Goal: Task Accomplishment & Management: Complete application form

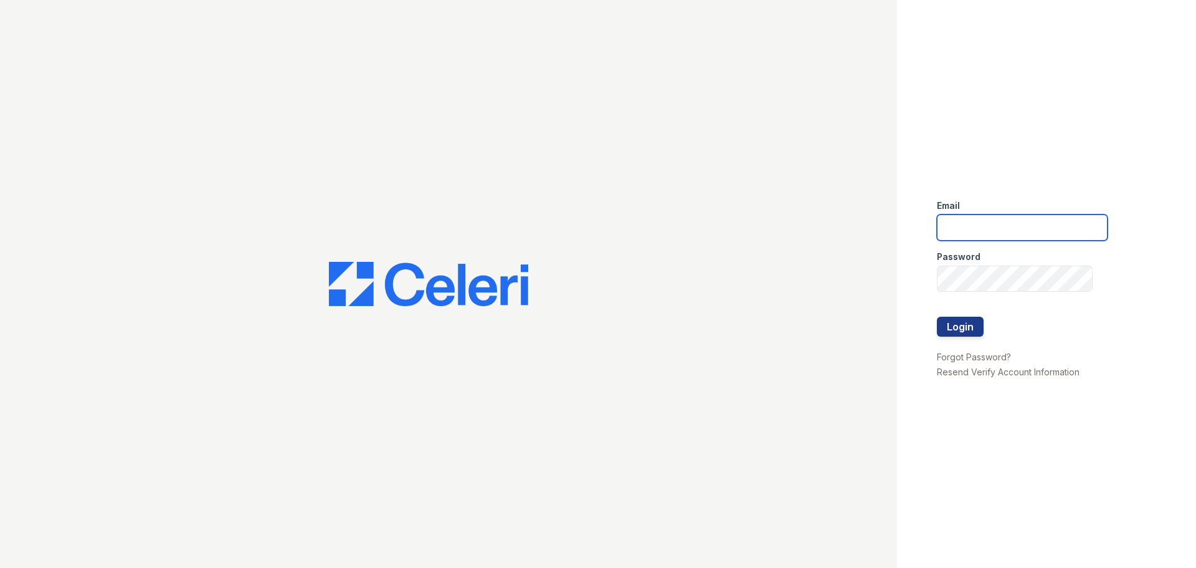
click at [977, 235] on input "email" at bounding box center [1022, 227] width 171 height 26
type input "[PERSON_NAME][EMAIL_ADDRESS][PERSON_NAME][DOMAIN_NAME]"
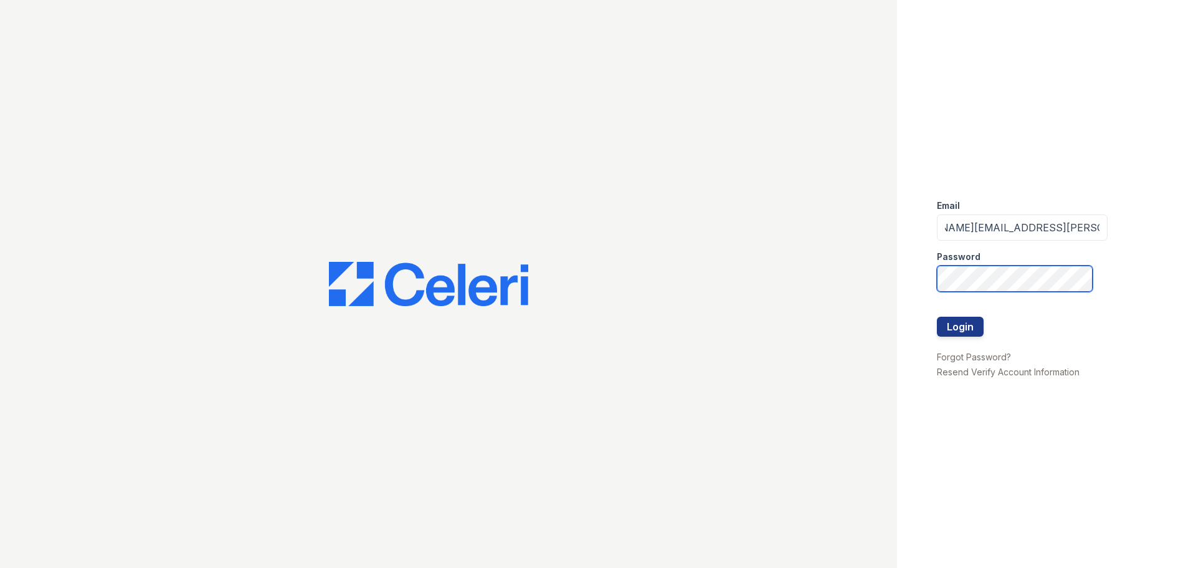
scroll to position [0, 0]
click at [937, 316] on button "Login" at bounding box center [960, 326] width 47 height 20
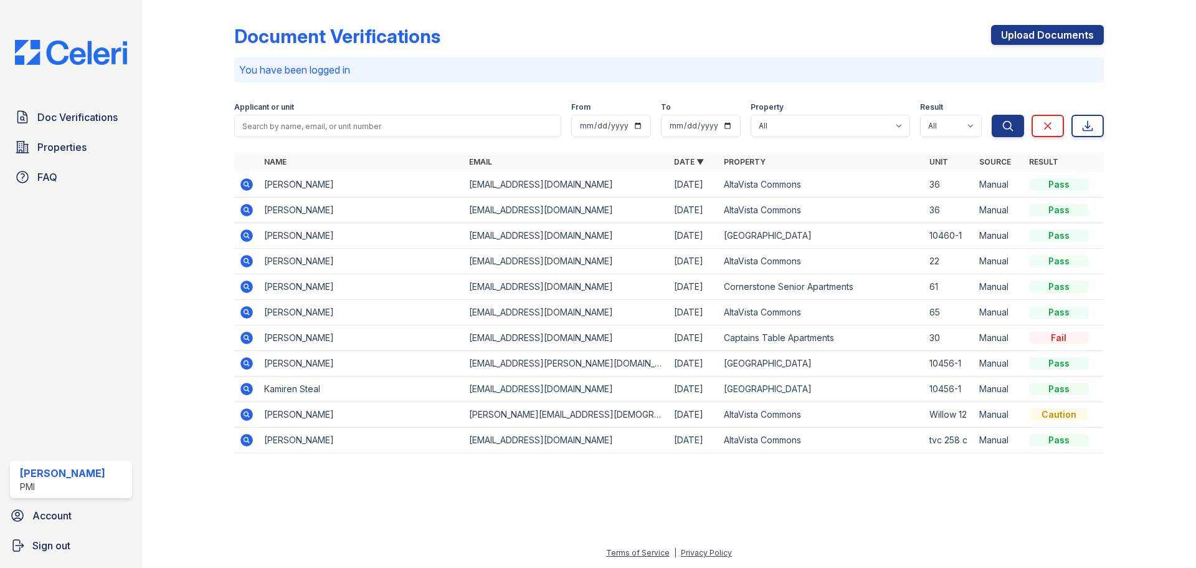
click at [1129, 269] on div at bounding box center [1140, 235] width 72 height 460
click at [196, 240] on div at bounding box center [198, 235] width 72 height 460
click at [1040, 40] on link "Upload Documents" at bounding box center [1047, 35] width 113 height 20
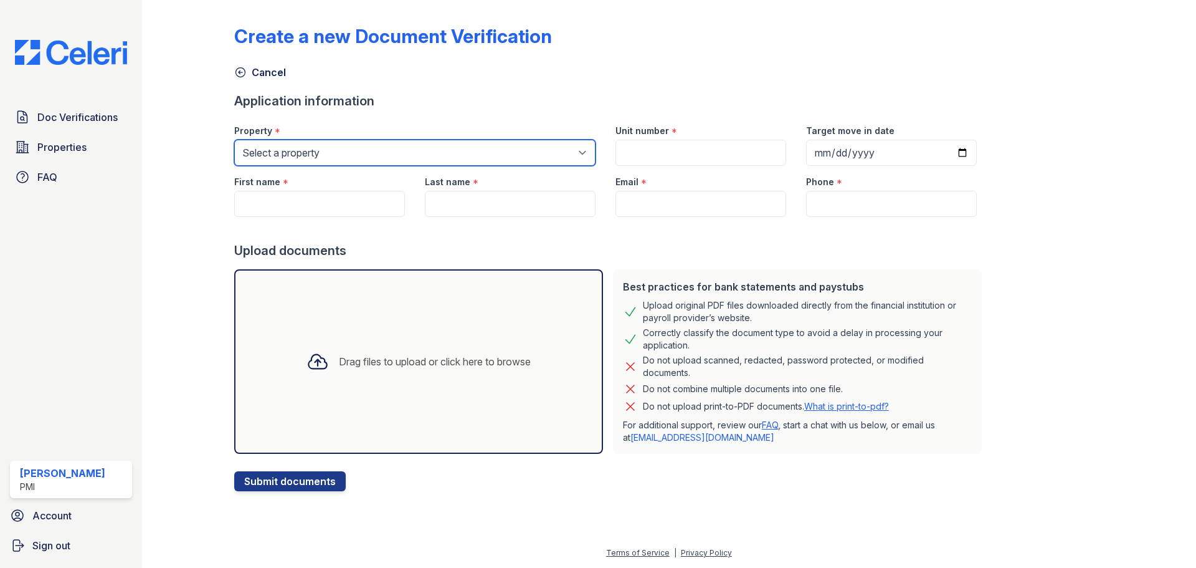
click at [444, 146] on select "Select a property AltaVista Commons Captains Table Apartments Cornerstone Senio…" at bounding box center [414, 153] width 361 height 26
select select "2085"
click at [234, 140] on select "Select a property AltaVista Commons Captains Table Apartments Cornerstone Senio…" at bounding box center [414, 153] width 361 height 26
click at [1041, 133] on div "Create a new Document Verification Cancel Application information Property * Se…" at bounding box center [669, 248] width 870 height 486
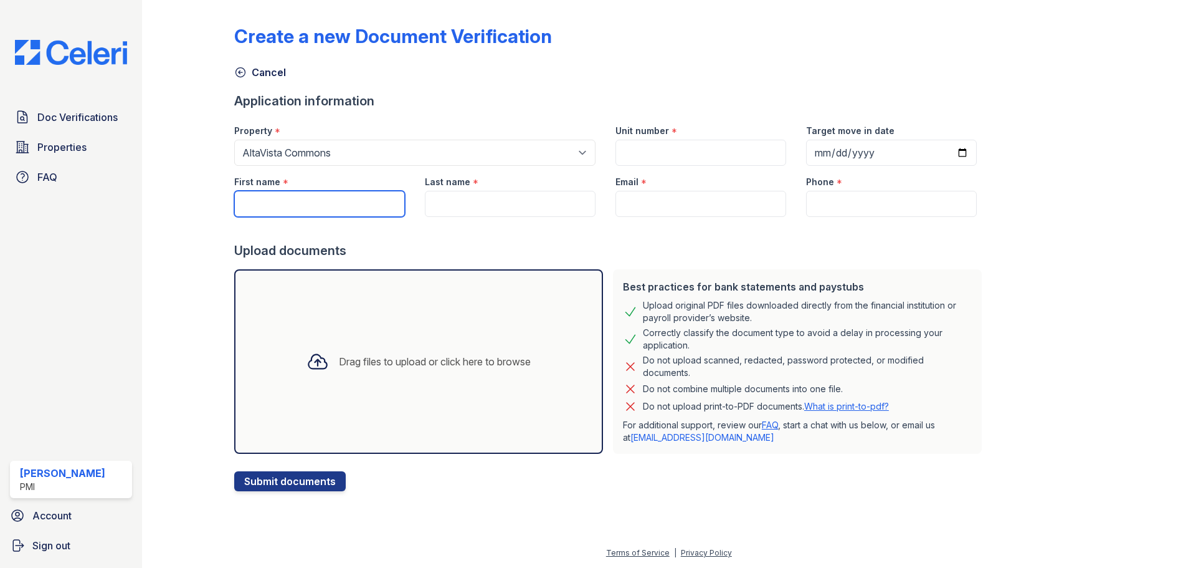
click at [297, 202] on input "First name" at bounding box center [319, 204] width 171 height 26
paste input "[PERSON_NAME]"
type input "[PERSON_NAME]"
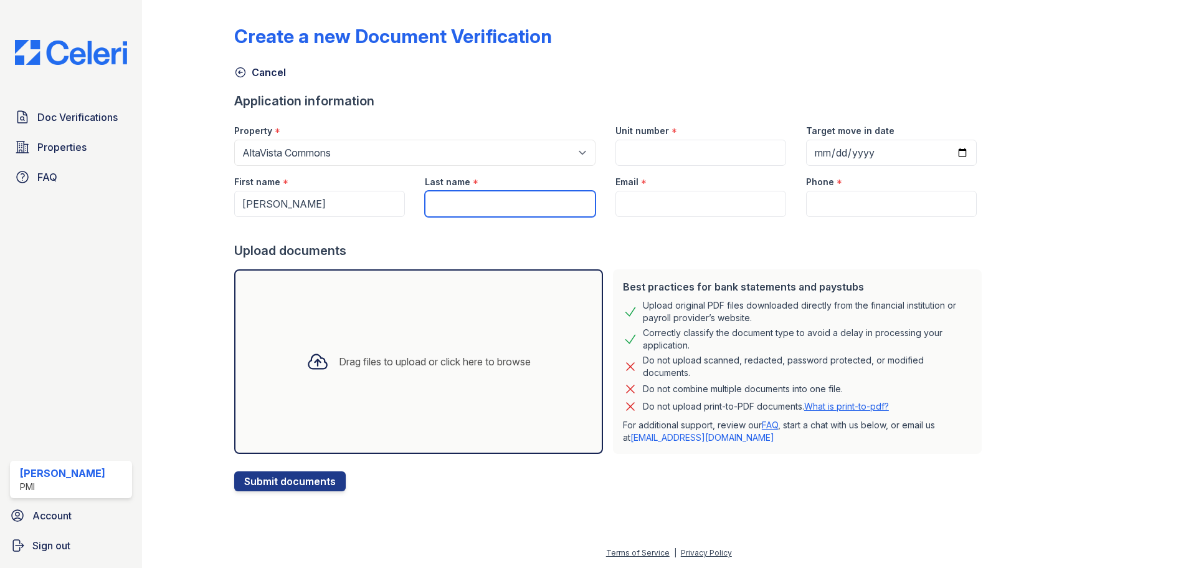
click at [480, 209] on input "Last name" at bounding box center [510, 204] width 171 height 26
paste input "[PERSON_NAME]"
type input "[PERSON_NAME]"
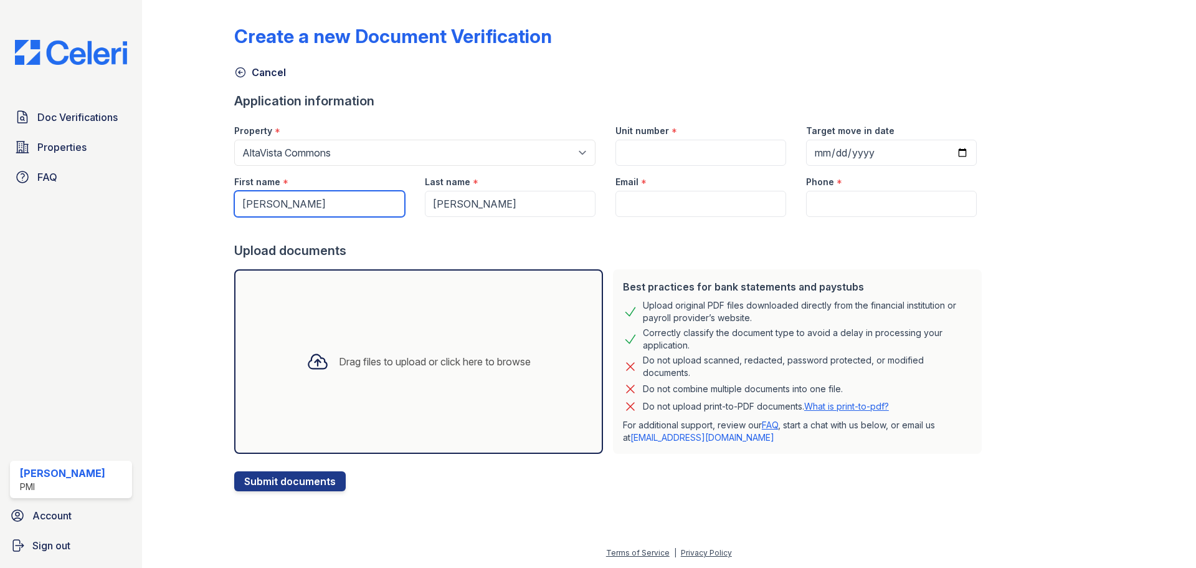
click at [322, 207] on input "[PERSON_NAME]" at bounding box center [319, 204] width 171 height 26
type input "Ramon"
click at [467, 204] on input "[PERSON_NAME]" at bounding box center [510, 204] width 171 height 26
type input "Salinas"
click at [206, 242] on div at bounding box center [198, 248] width 72 height 486
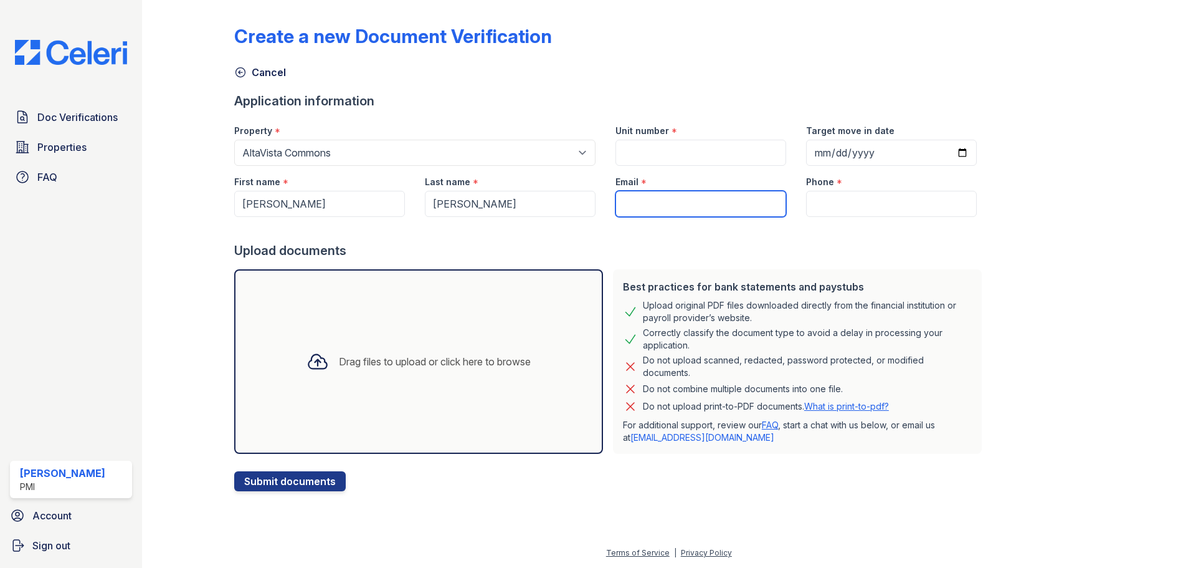
click at [644, 210] on input "Email" at bounding box center [701, 204] width 171 height 26
paste input "[EMAIL_ADDRESS][DOMAIN_NAME]"
type input "[EMAIL_ADDRESS][DOMAIN_NAME]"
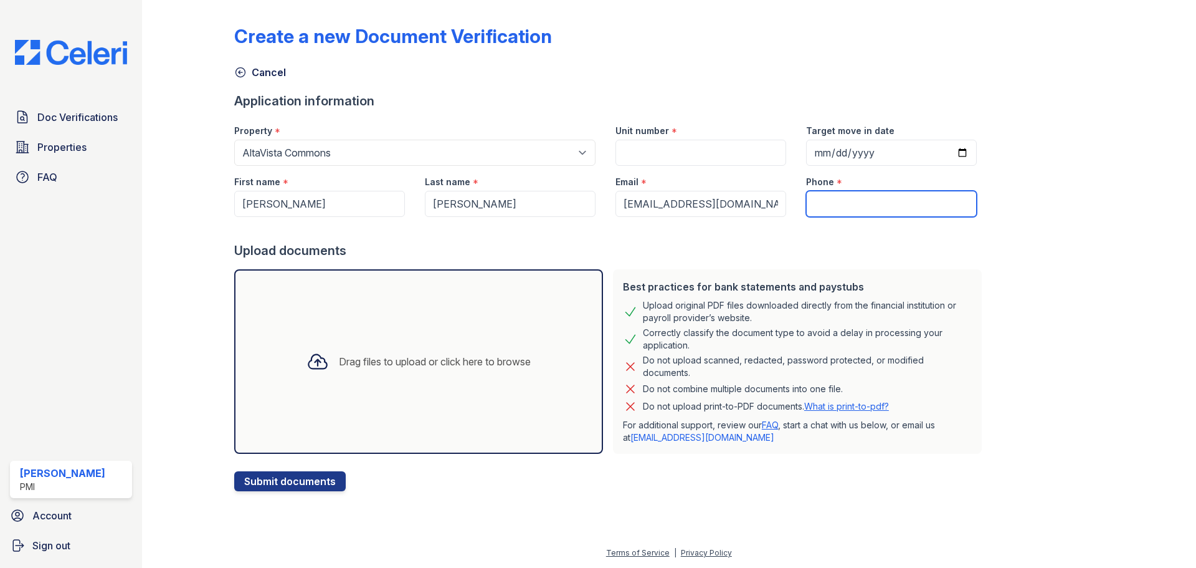
click at [822, 203] on input "Phone" at bounding box center [891, 204] width 171 height 26
paste input "(775) 229-0025"
type input "(775) 229-0025"
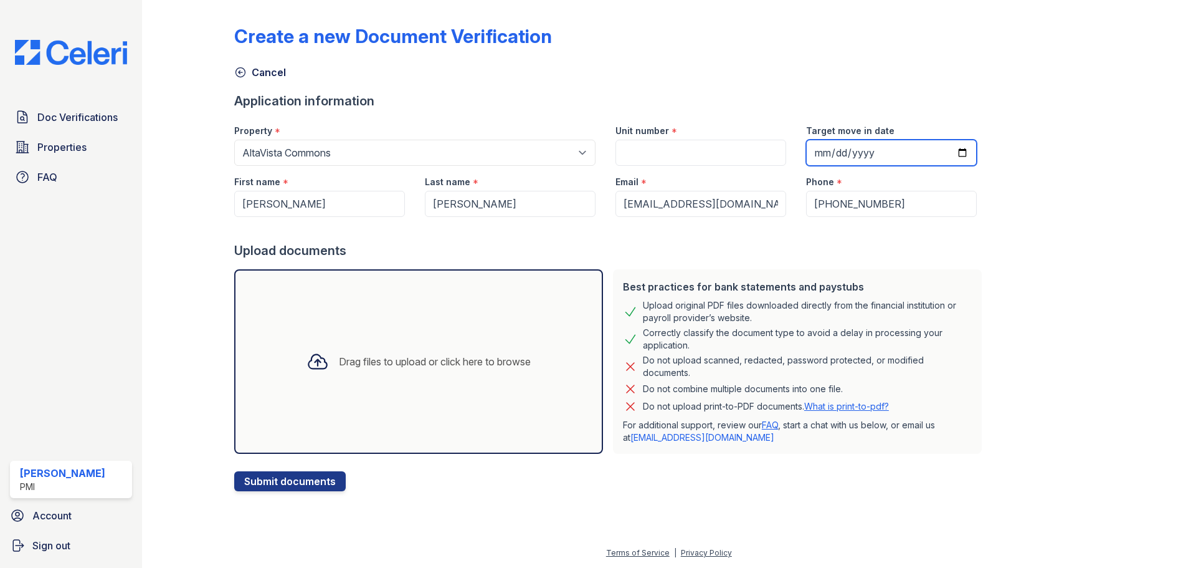
click at [950, 159] on input "Target move in date" at bounding box center [891, 153] width 171 height 26
click at [948, 151] on input "Target move in date" at bounding box center [891, 153] width 171 height 26
type input "2025-10-15"
click at [690, 159] on input "Unit number" at bounding box center [701, 153] width 171 height 26
type input "36"
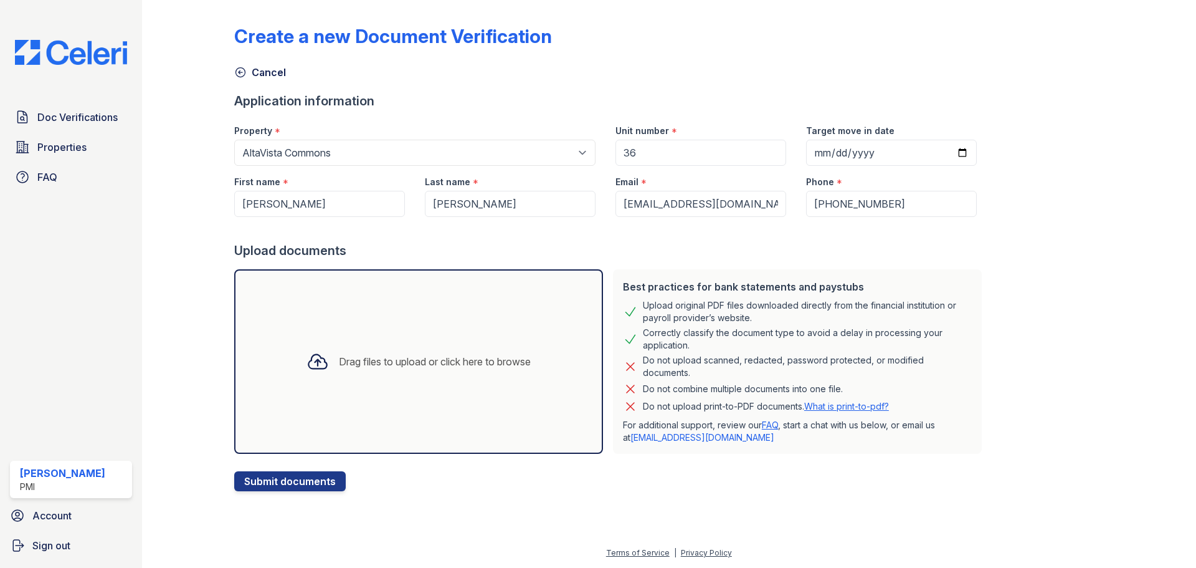
click at [334, 351] on div "Drag files to upload or click here to browse" at bounding box center [419, 361] width 244 height 42
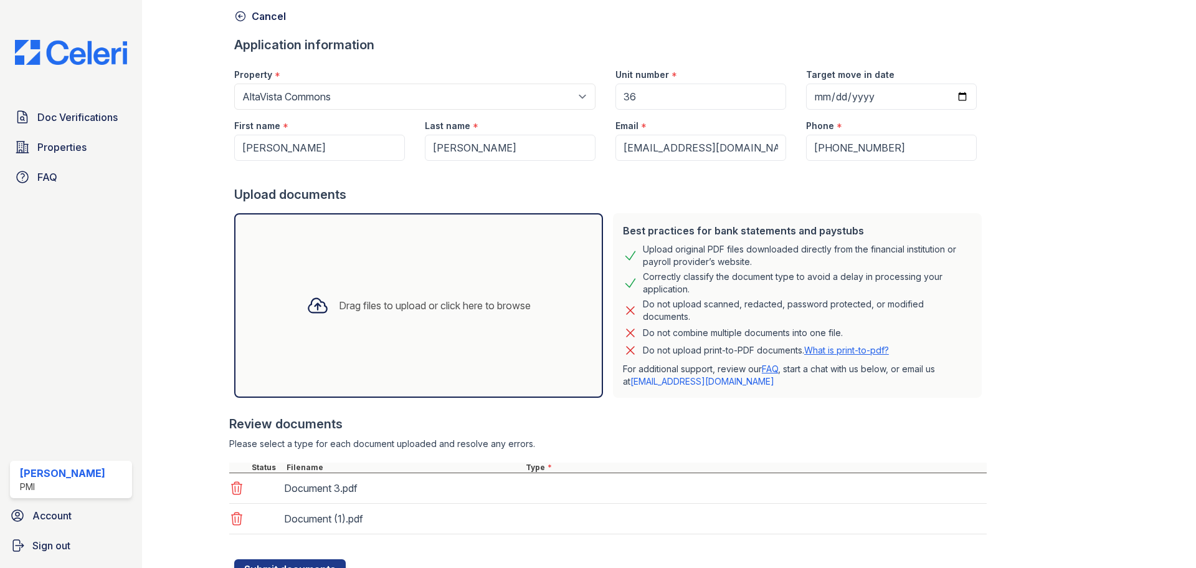
scroll to position [110, 0]
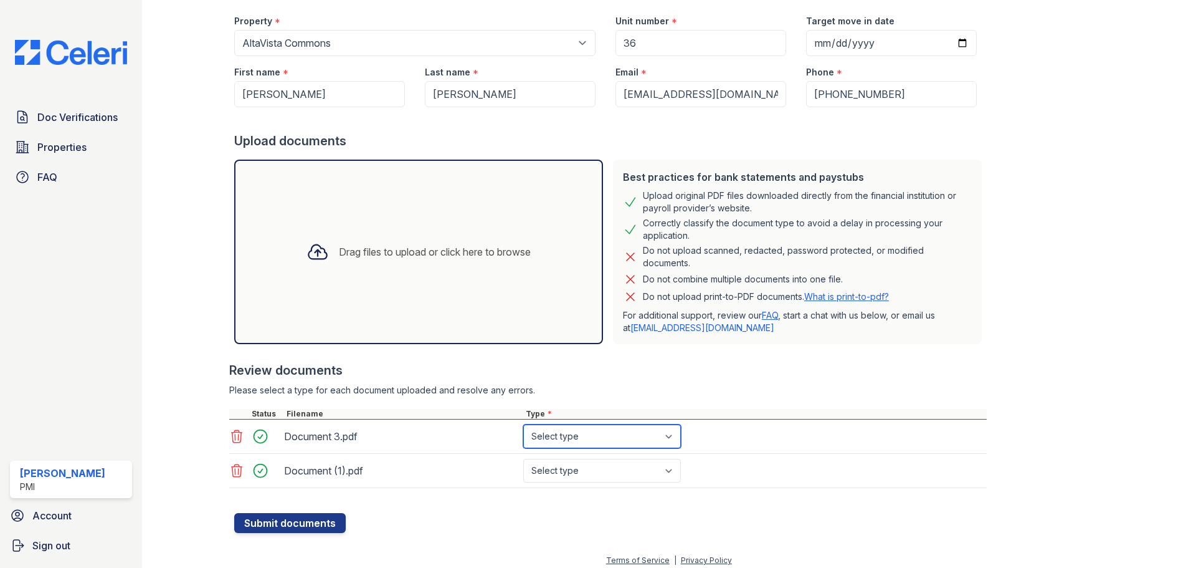
click at [602, 439] on select "Select type Paystub Bank Statement Offer Letter Tax Documents Benefit Award Let…" at bounding box center [602, 436] width 158 height 24
select select "bank_statement"
click at [523, 424] on select "Select type Paystub Bank Statement Offer Letter Tax Documents Benefit Award Let…" at bounding box center [602, 436] width 158 height 24
click at [587, 472] on select "Select type Paystub Bank Statement Offer Letter Tax Documents Benefit Award Let…" at bounding box center [602, 471] width 158 height 24
select select "bank_statement"
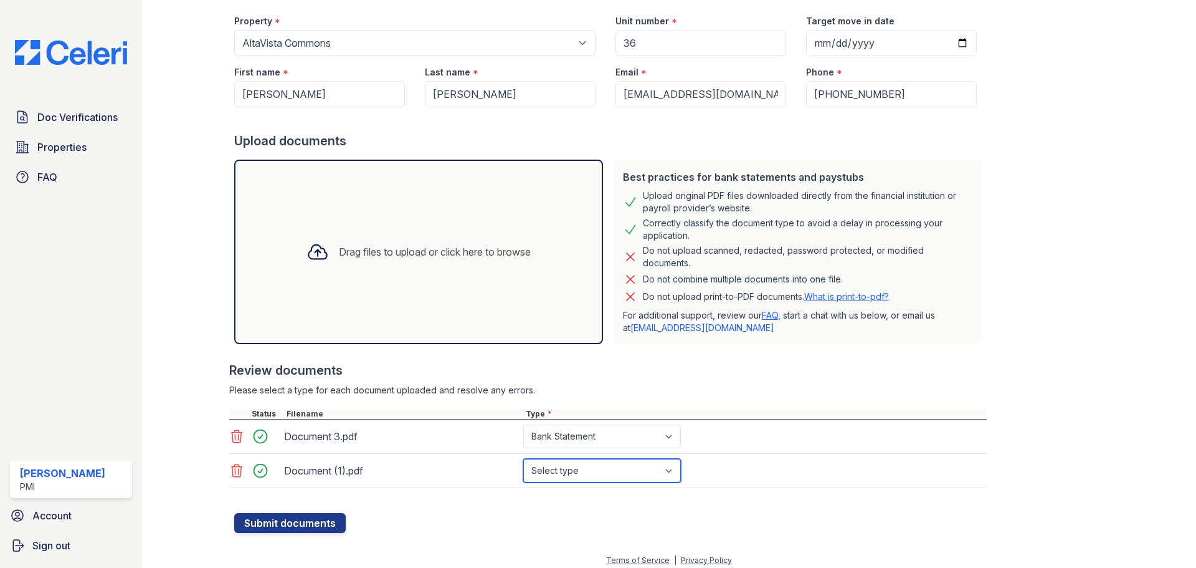
click at [523, 459] on select "Select type Paystub Bank Statement Offer Letter Tax Documents Benefit Award Let…" at bounding box center [602, 471] width 158 height 24
click at [204, 368] on div at bounding box center [198, 213] width 72 height 637
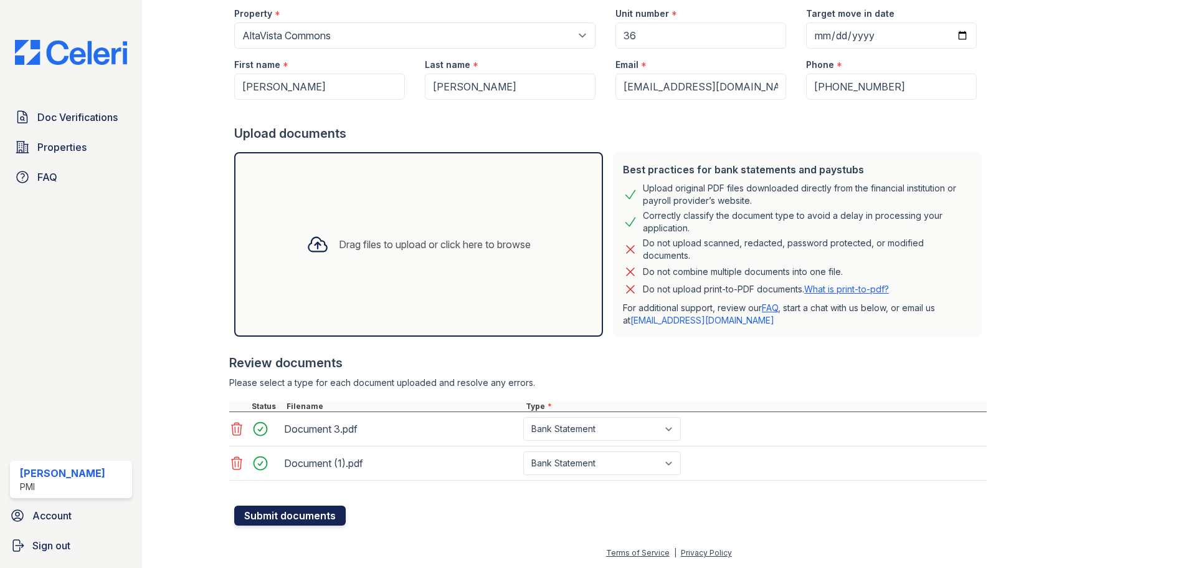
click at [295, 520] on button "Submit documents" at bounding box center [290, 515] width 112 height 20
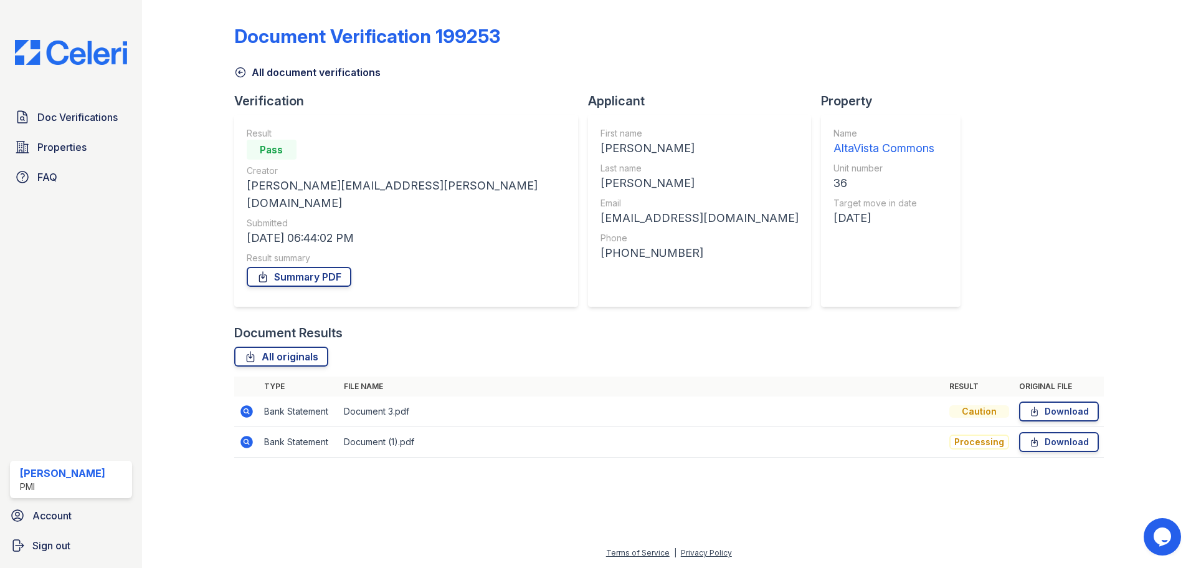
click at [241, 71] on icon at bounding box center [240, 72] width 12 height 12
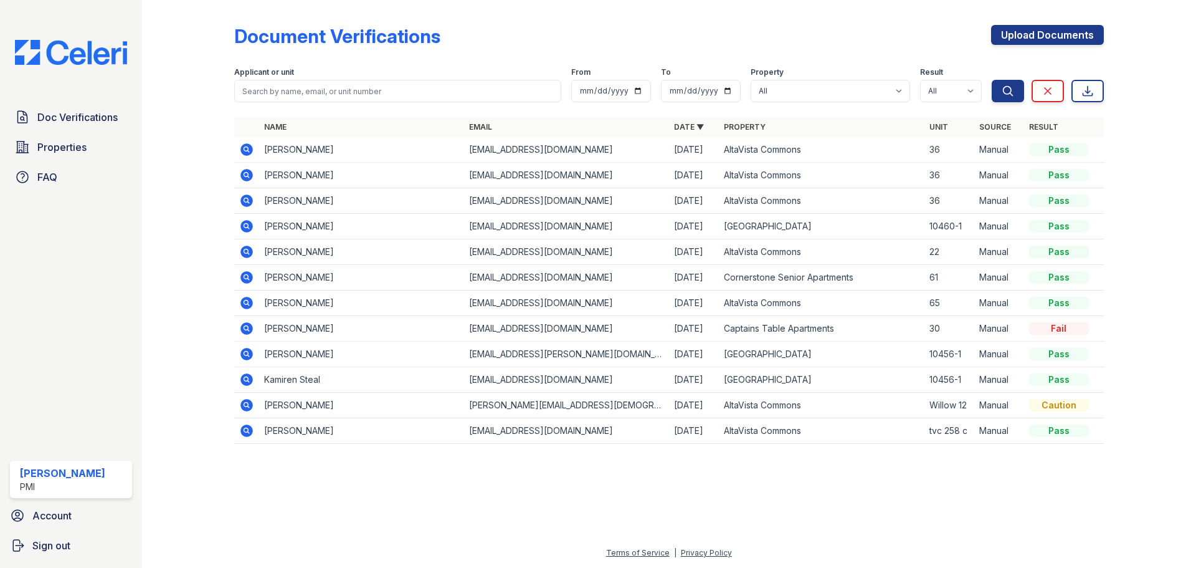
click at [249, 151] on icon at bounding box center [246, 149] width 12 height 12
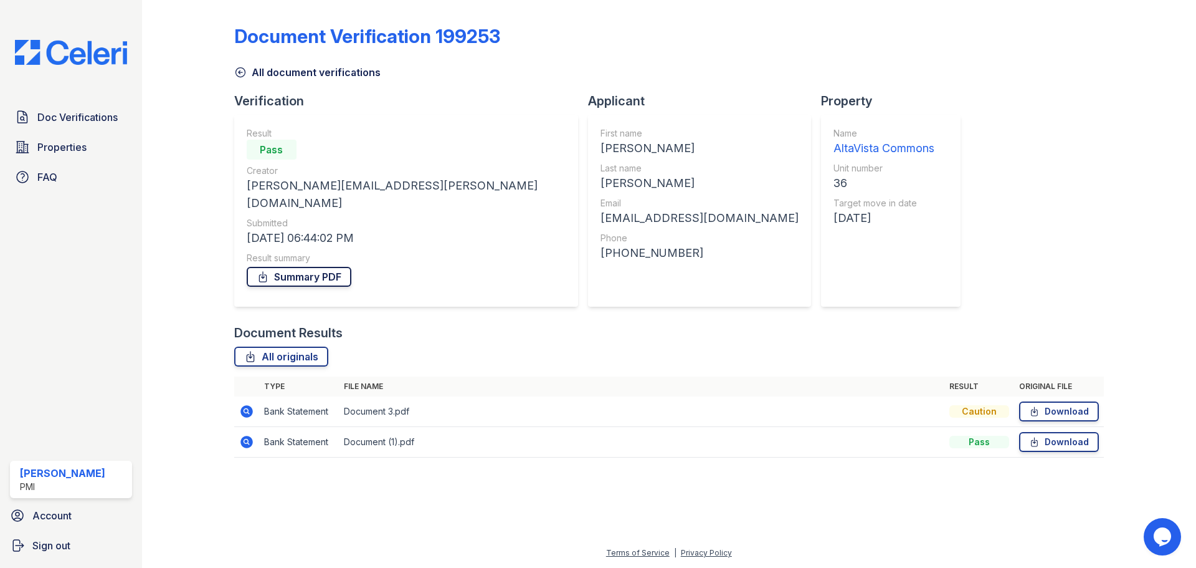
click at [319, 267] on link "Summary PDF" at bounding box center [299, 277] width 105 height 20
click at [75, 60] on img at bounding box center [71, 52] width 132 height 25
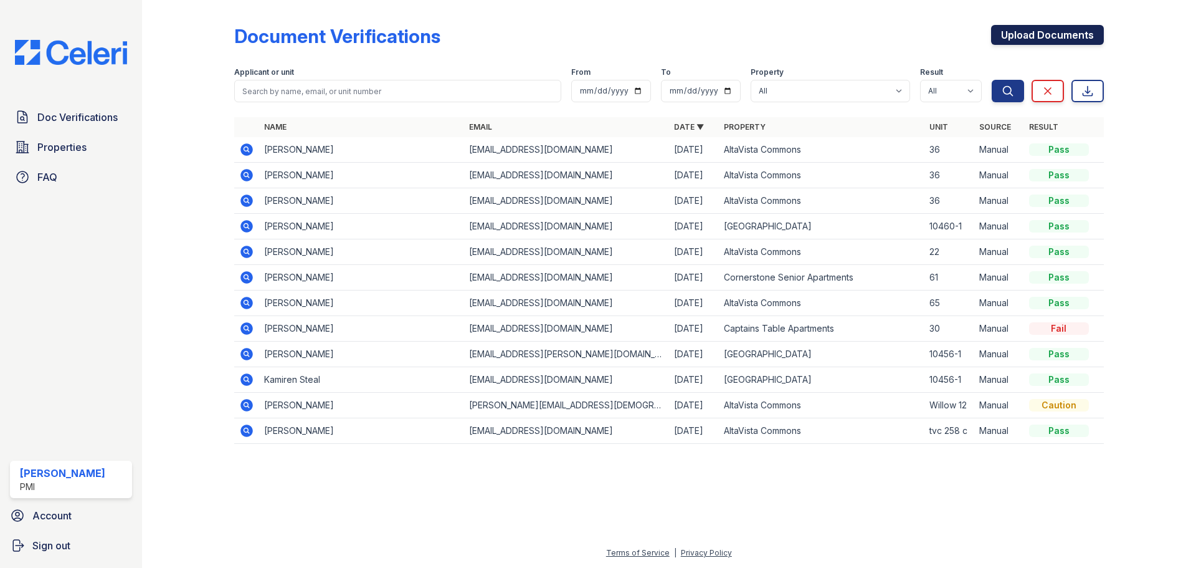
click at [1032, 36] on link "Upload Documents" at bounding box center [1047, 35] width 113 height 20
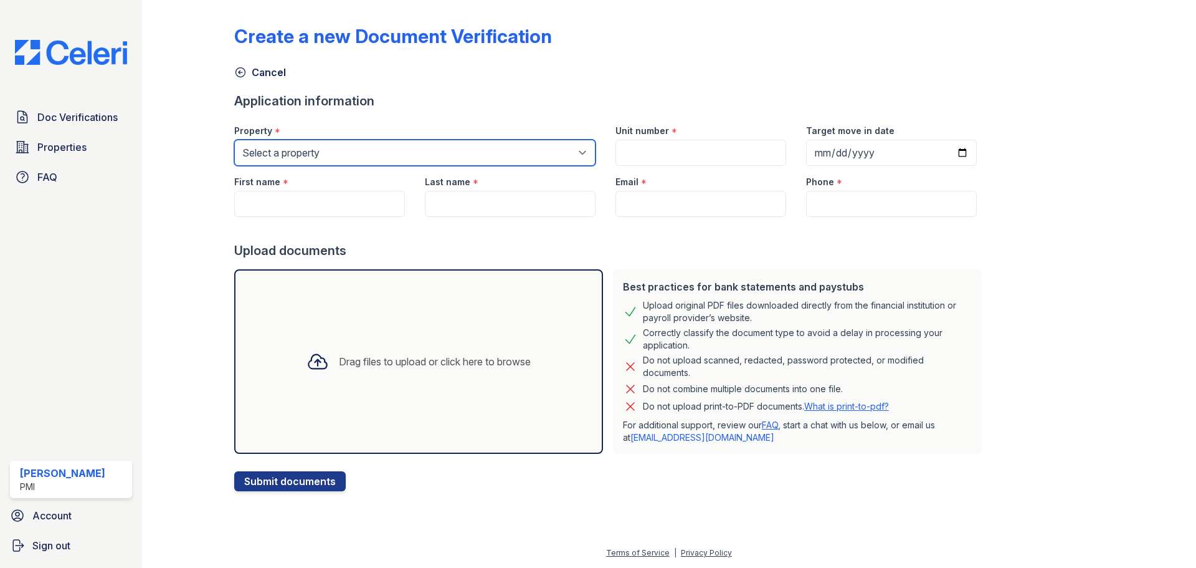
click at [352, 151] on select "Select a property AltaVista Commons Captains Table Apartments Cornerstone Senio…" at bounding box center [414, 153] width 361 height 26
select select "2085"
click at [234, 140] on select "Select a property AltaVista Commons Captains Table Apartments Cornerstone Senio…" at bounding box center [414, 153] width 361 height 26
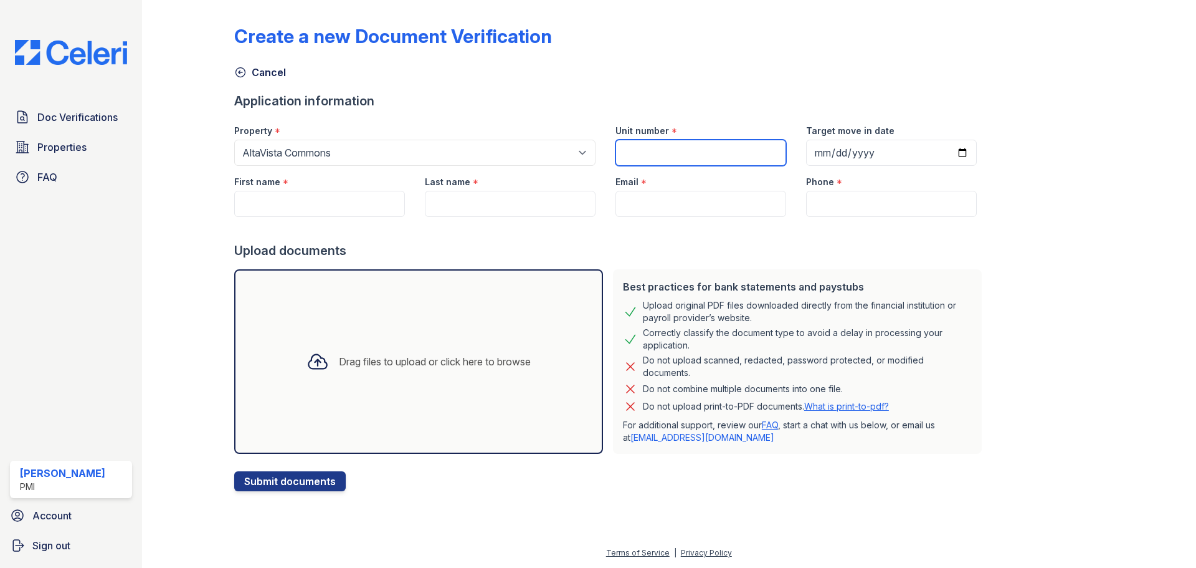
click at [682, 148] on input "Unit number" at bounding box center [701, 153] width 171 height 26
type input "36"
click at [946, 153] on input "Target move in date" at bounding box center [891, 153] width 171 height 26
type input "2025-10-15"
click at [291, 211] on input "First name" at bounding box center [319, 204] width 171 height 26
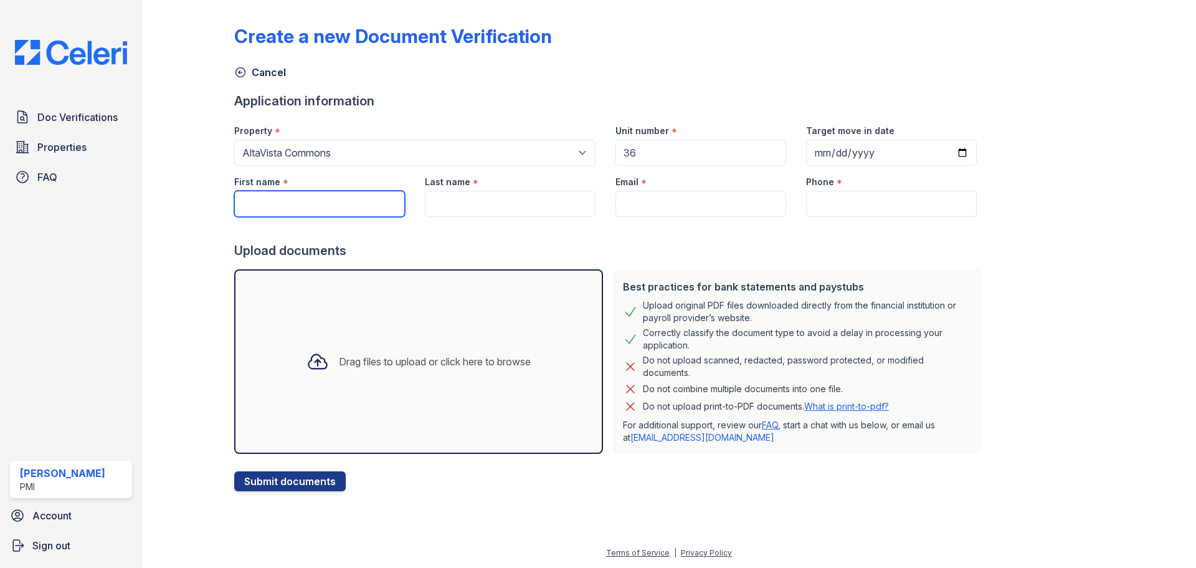
paste input "Maria T. Vega Escobar"
type input "Maria T. Vega Escobar"
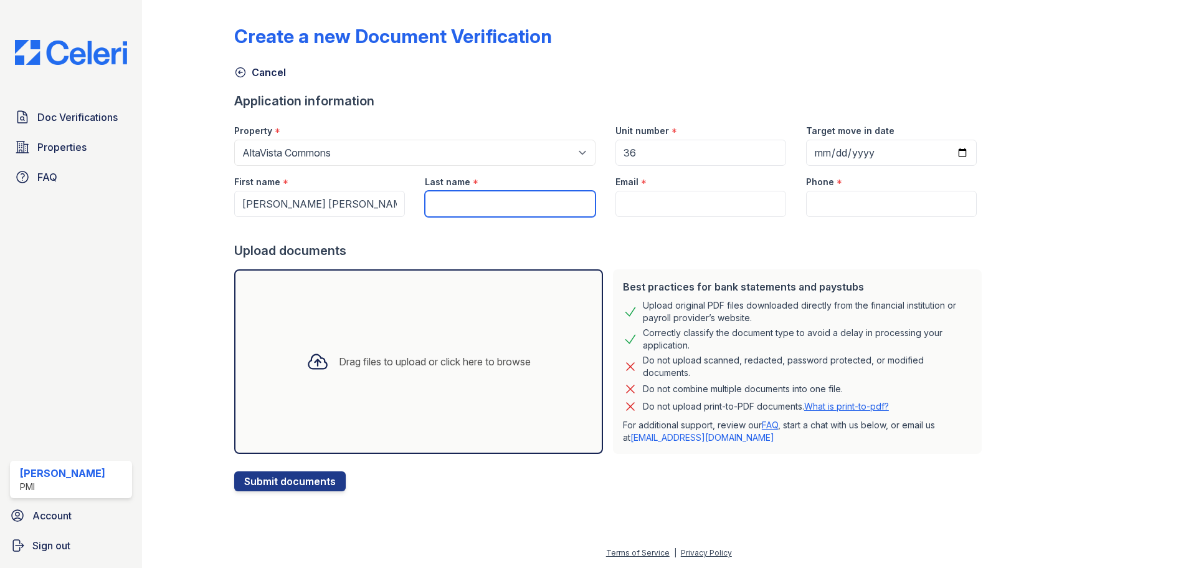
click at [480, 195] on input "Last name" at bounding box center [510, 204] width 171 height 26
paste input "Maria T. Vega Escobar"
click at [495, 202] on input "Maria T. Vega Escobar" at bounding box center [510, 204] width 171 height 26
drag, startPoint x: 475, startPoint y: 206, endPoint x: 386, endPoint y: 196, distance: 89.6
click at [386, 196] on div "First name * Maria T. Vega Escobar Last name * Maria T. Vega Escobar Email * Ph…" at bounding box center [605, 191] width 763 height 51
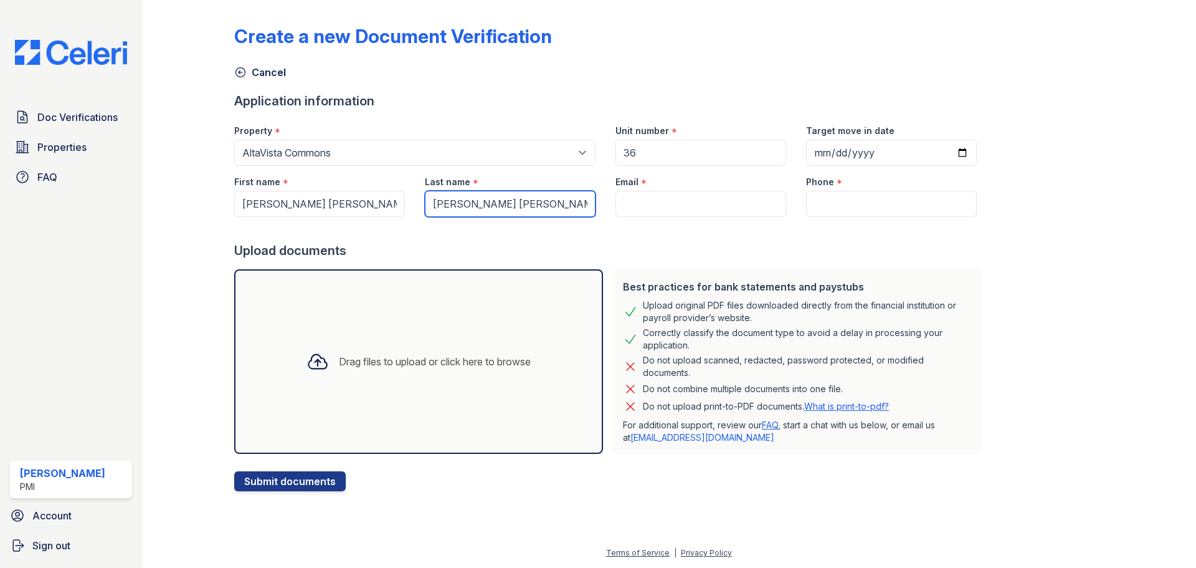
click at [494, 196] on input "Maria T. Vega Escobar" at bounding box center [510, 204] width 171 height 26
click at [472, 204] on input "Maria T. Vega Escobar" at bounding box center [510, 204] width 171 height 26
type input "Vega Escobar"
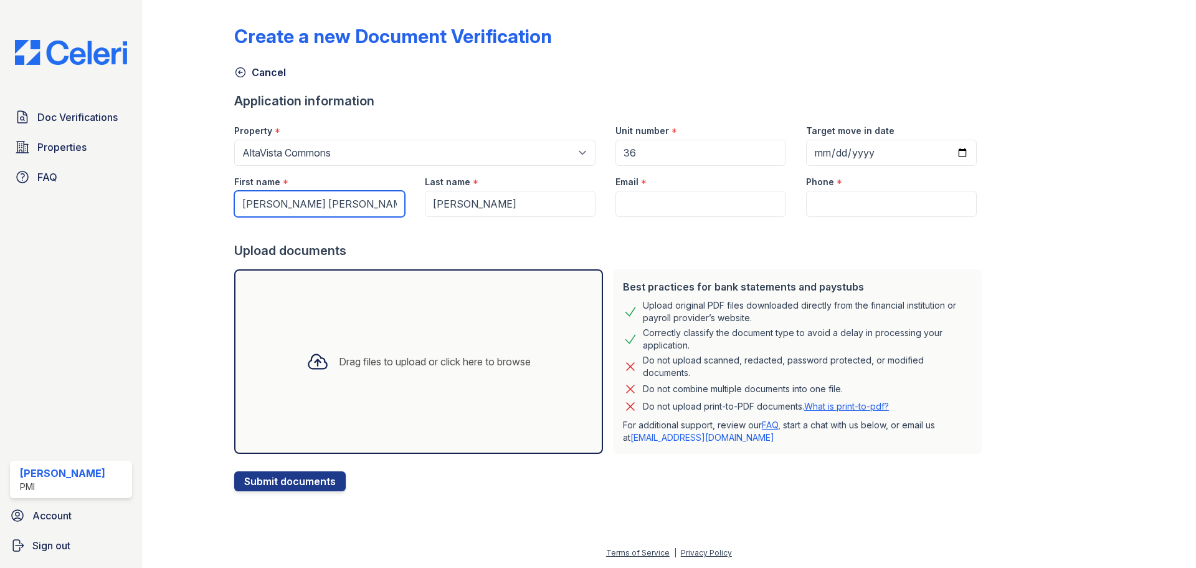
click at [373, 206] on input "Maria T. Vega Escobar" at bounding box center [319, 204] width 171 height 26
type input "Maria"
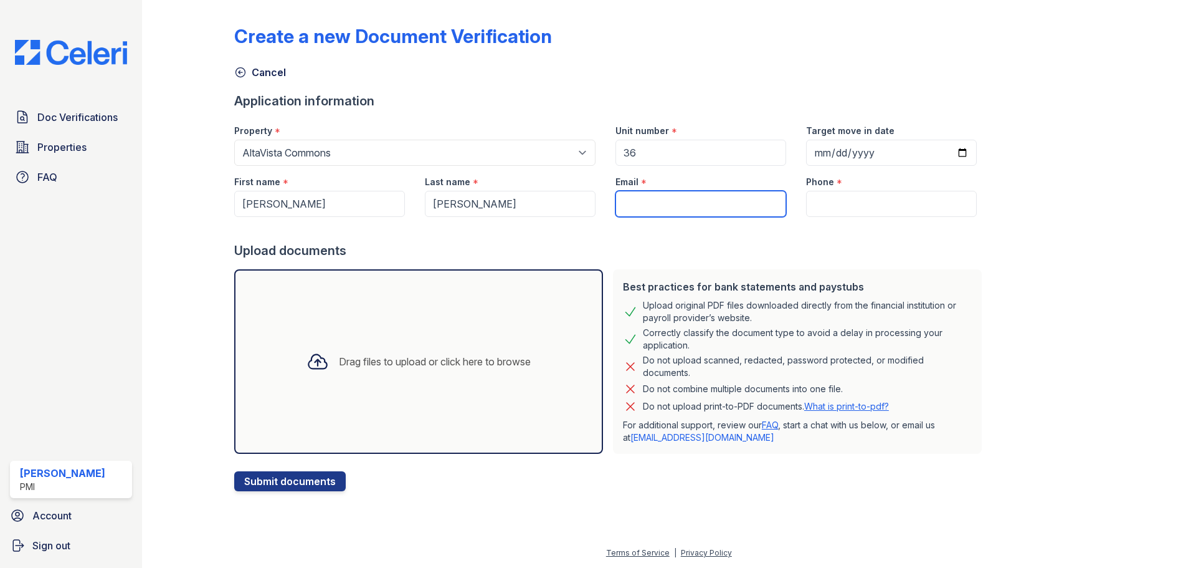
click at [673, 199] on input "Email" at bounding box center [701, 204] width 171 height 26
paste input "[EMAIL_ADDRESS][DOMAIN_NAME]"
type input "[EMAIL_ADDRESS][DOMAIN_NAME]"
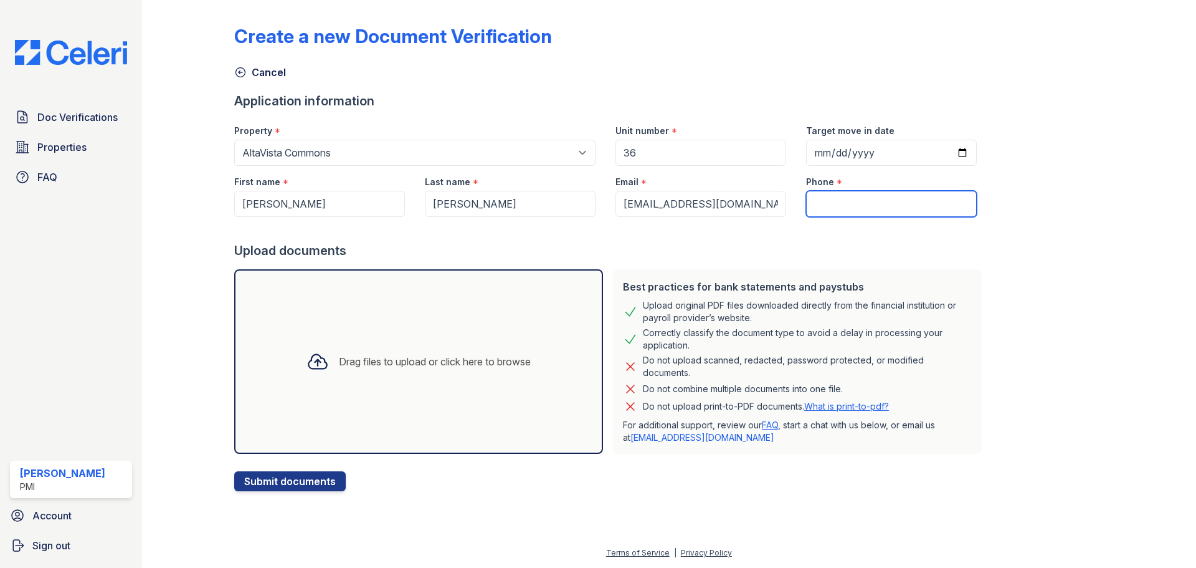
click at [855, 195] on input "Phone" at bounding box center [891, 204] width 171 height 26
paste input "(559) 551-5978"
type input "(559) 551-5978"
click at [207, 243] on div at bounding box center [198, 248] width 72 height 486
click at [337, 372] on div "Drag files to upload or click here to browse" at bounding box center [419, 361] width 244 height 42
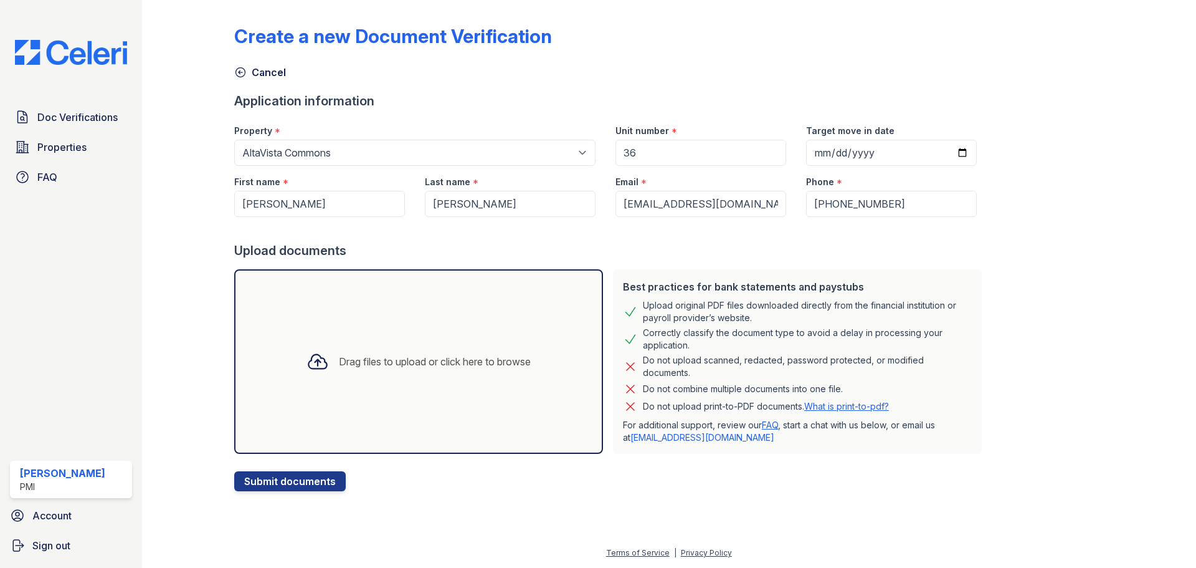
click at [406, 376] on div "Drag files to upload or click here to browse" at bounding box center [419, 361] width 244 height 42
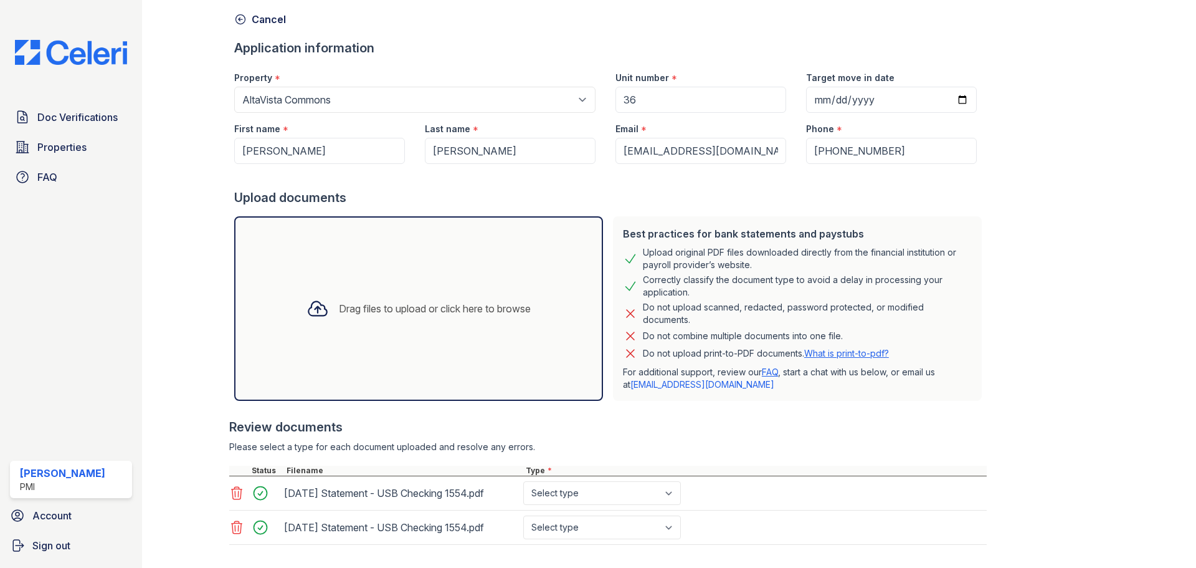
scroll to position [117, 0]
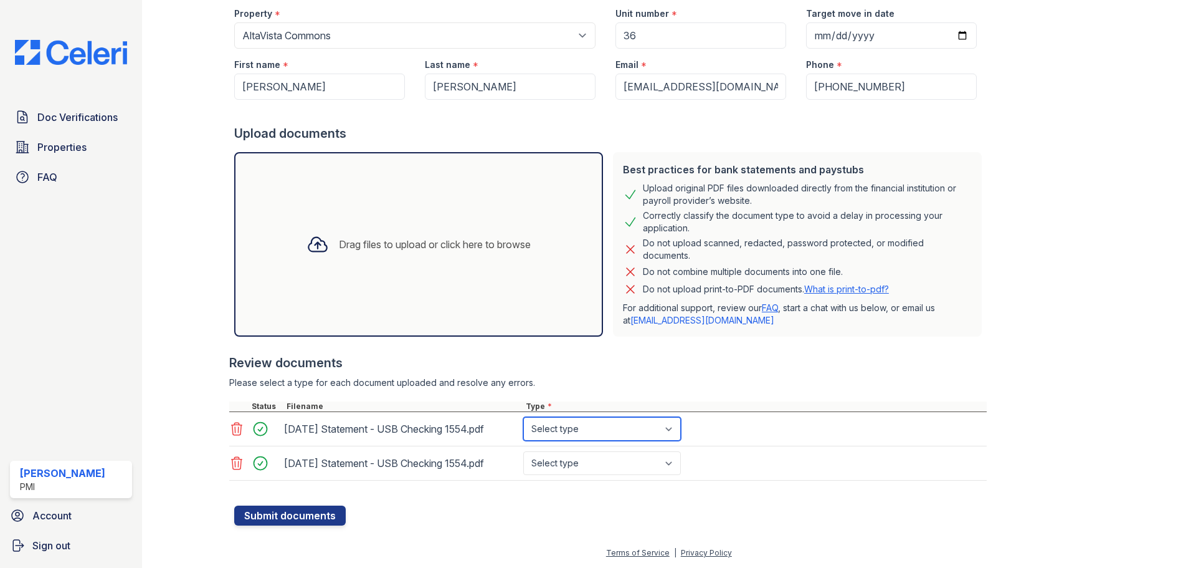
click at [586, 428] on select "Select type Paystub Bank Statement Offer Letter Tax Documents Benefit Award Let…" at bounding box center [602, 429] width 158 height 24
select select "bank_statement"
click at [523, 417] on select "Select type Paystub Bank Statement Offer Letter Tax Documents Benefit Award Let…" at bounding box center [602, 429] width 158 height 24
click at [574, 465] on select "Select type Paystub Bank Statement Offer Letter Tax Documents Benefit Award Let…" at bounding box center [602, 463] width 158 height 24
select select "bank_statement"
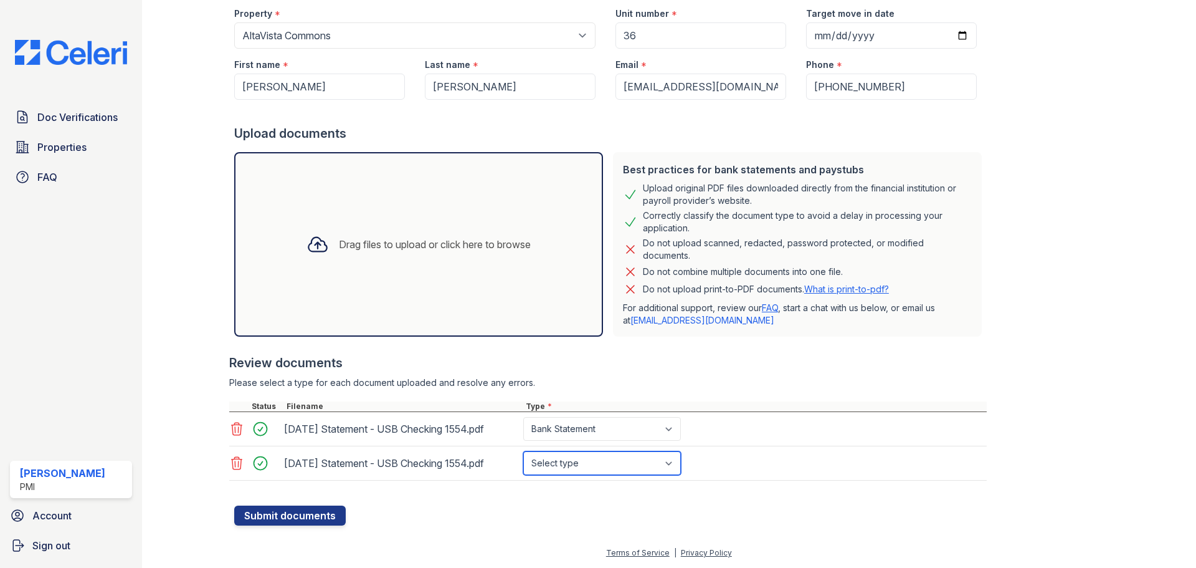
click at [523, 451] on select "Select type Paystub Bank Statement Offer Letter Tax Documents Benefit Award Let…" at bounding box center [602, 463] width 158 height 24
click at [505, 506] on form "Application information Property * Select a property AltaVista Commons Captains…" at bounding box center [610, 250] width 753 height 550
click at [308, 516] on button "Submit documents" at bounding box center [290, 515] width 112 height 20
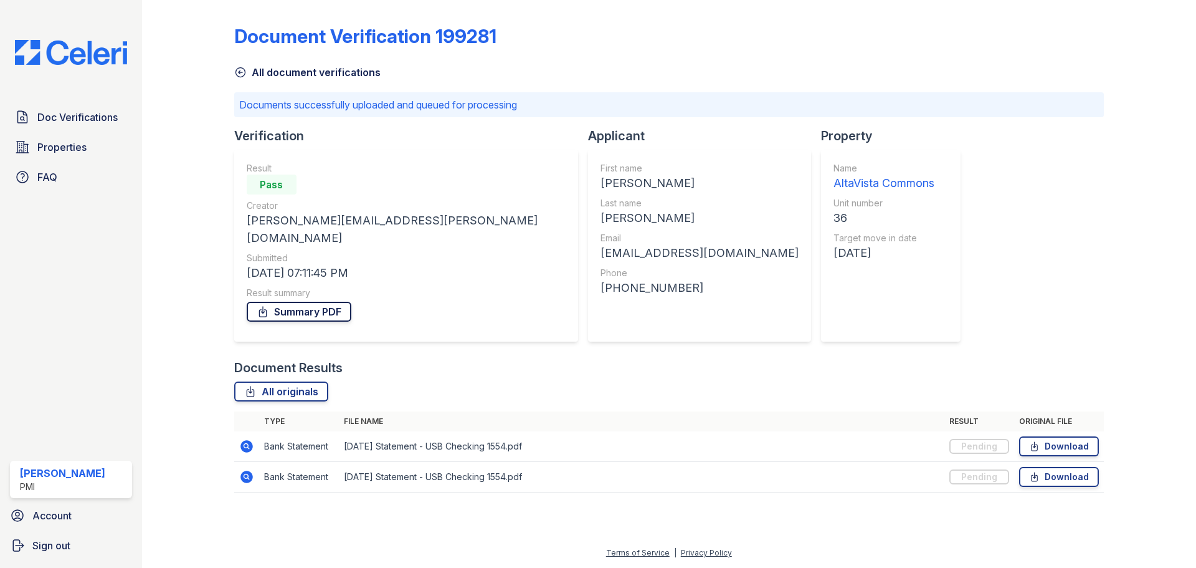
click at [312, 302] on link "Summary PDF" at bounding box center [299, 312] width 105 height 20
click at [70, 125] on span "Doc Verifications" at bounding box center [77, 117] width 80 height 15
